Goal: Find specific page/section: Find specific page/section

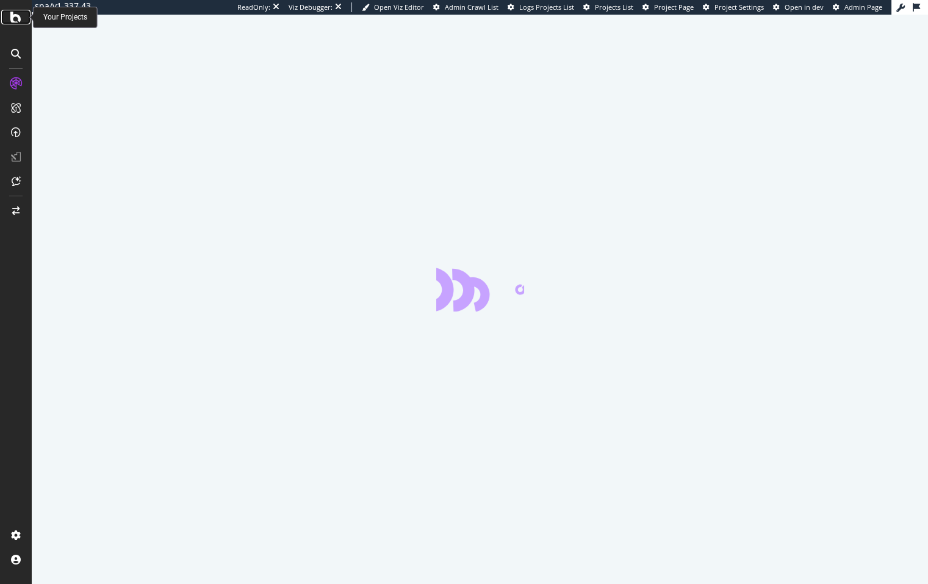
click at [18, 21] on icon at bounding box center [15, 17] width 11 height 15
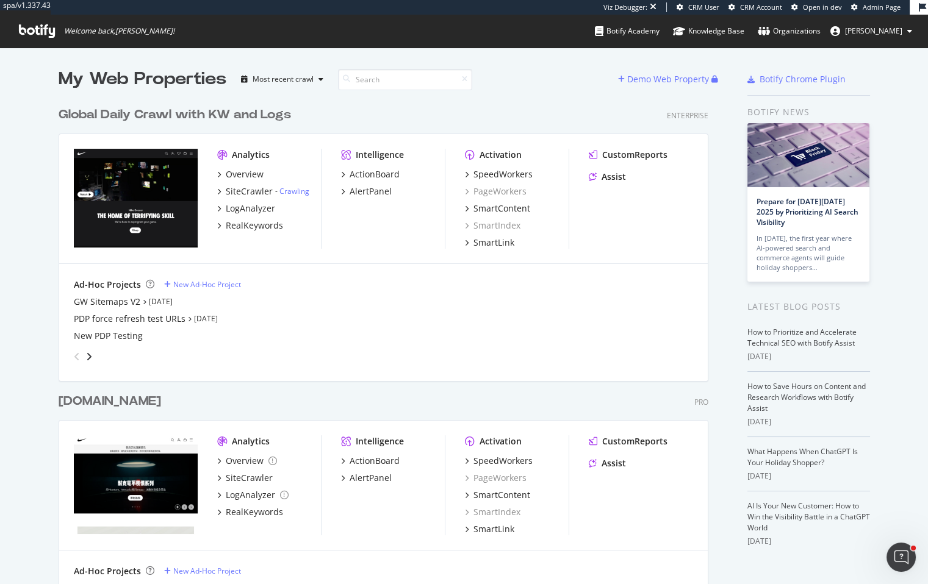
scroll to position [181, 0]
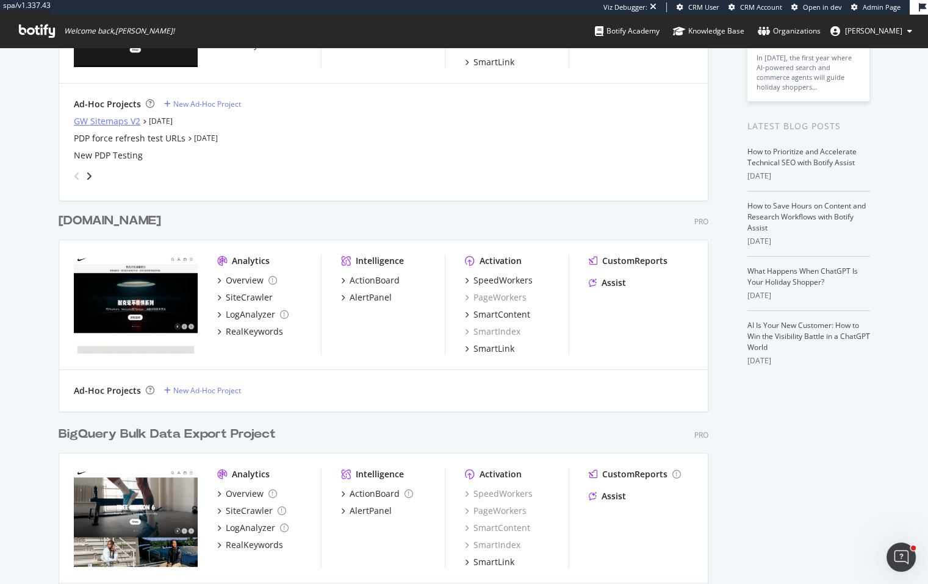
click at [104, 117] on div "GW Sitemaps V2" at bounding box center [107, 121] width 66 height 12
